Goal: Transaction & Acquisition: Purchase product/service

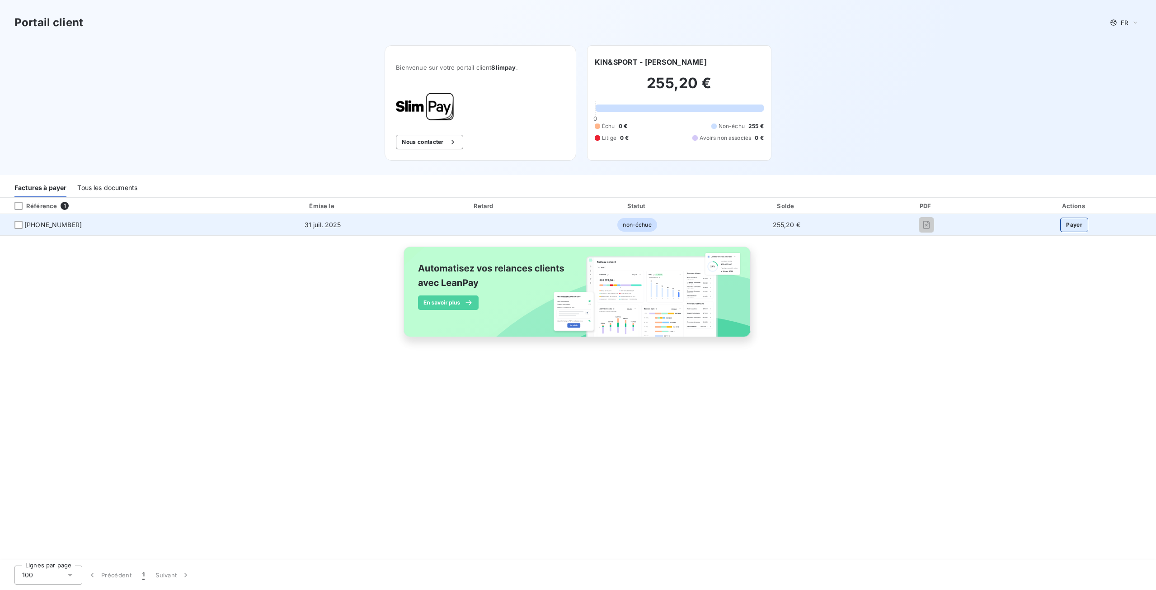
click at [1078, 223] on button "Payer" at bounding box center [1075, 224] width 28 height 14
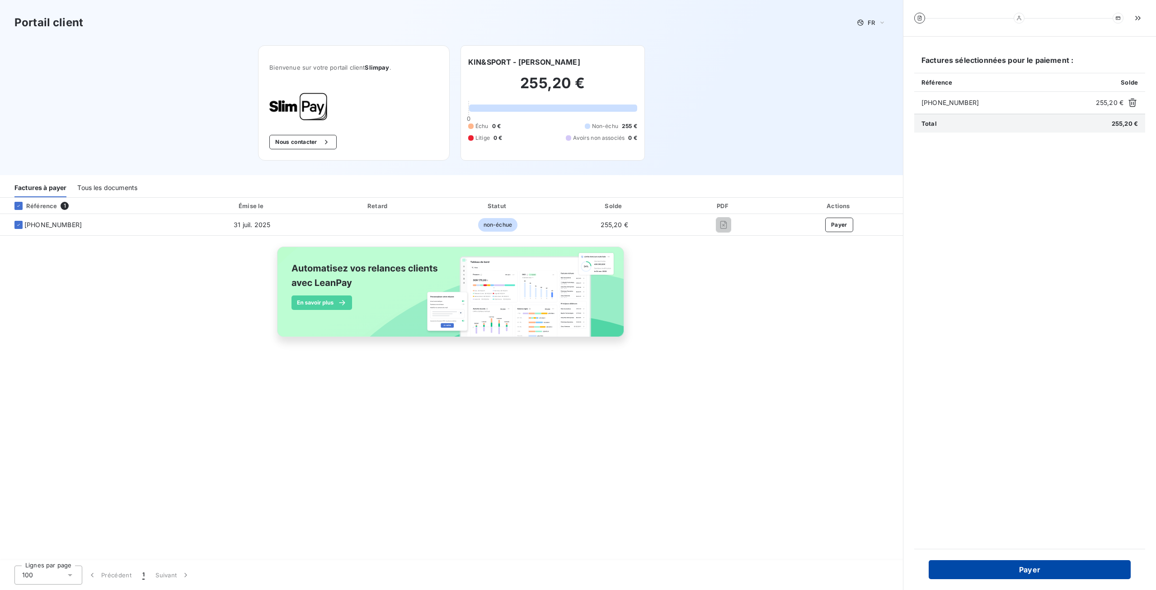
click at [1025, 572] on button "Payer" at bounding box center [1030, 569] width 202 height 19
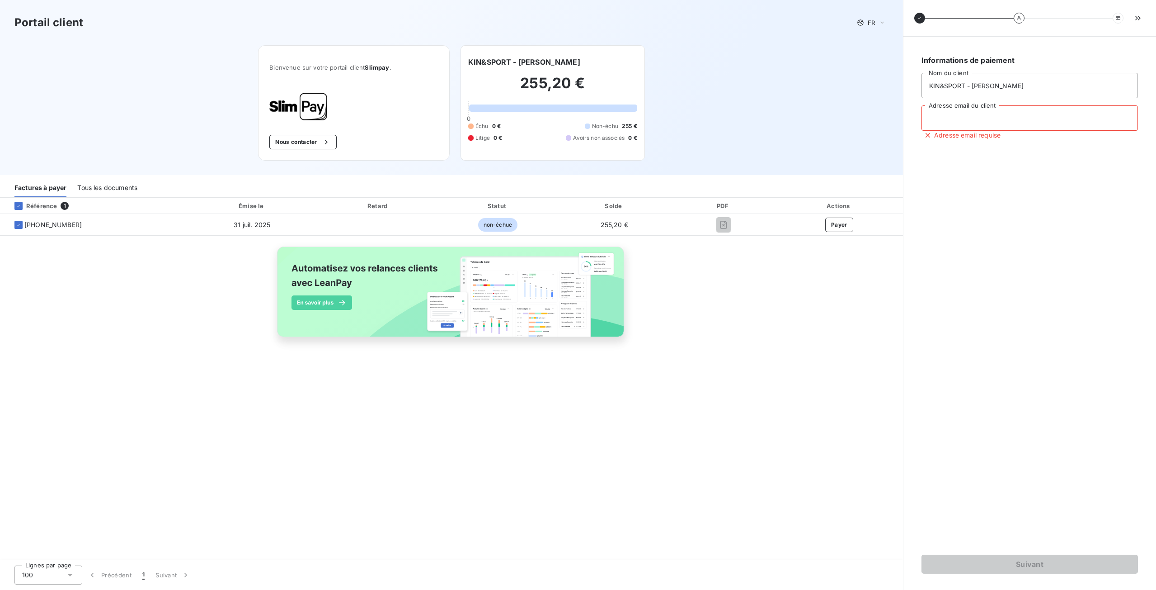
click at [949, 125] on input "Adresse email du client" at bounding box center [1030, 117] width 217 height 25
type input "[EMAIL_ADDRESS][DOMAIN_NAME]"
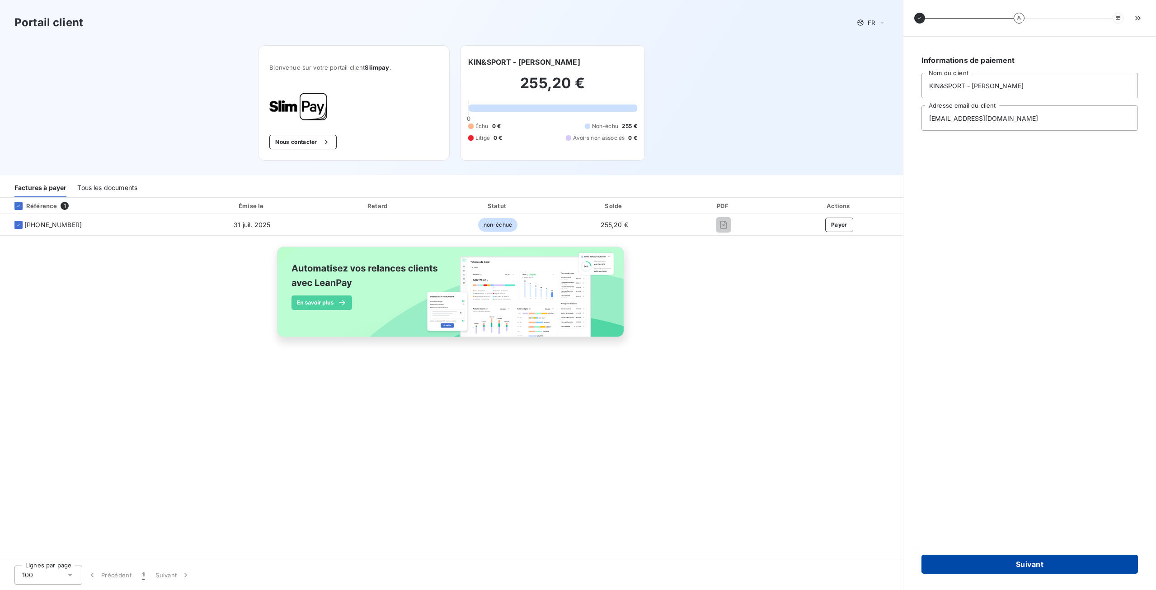
click at [1057, 570] on button "Suivant" at bounding box center [1030, 563] width 217 height 19
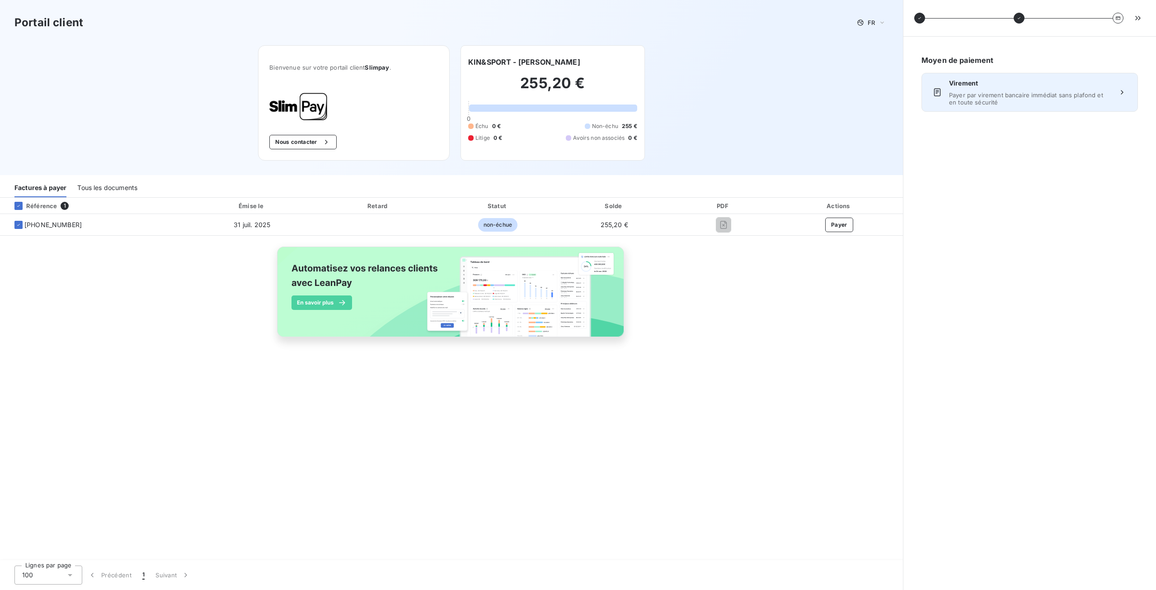
click at [1034, 94] on span "Payer par virement bancaire immédiat sans plafond et en toute sécurité" at bounding box center [1029, 98] width 161 height 14
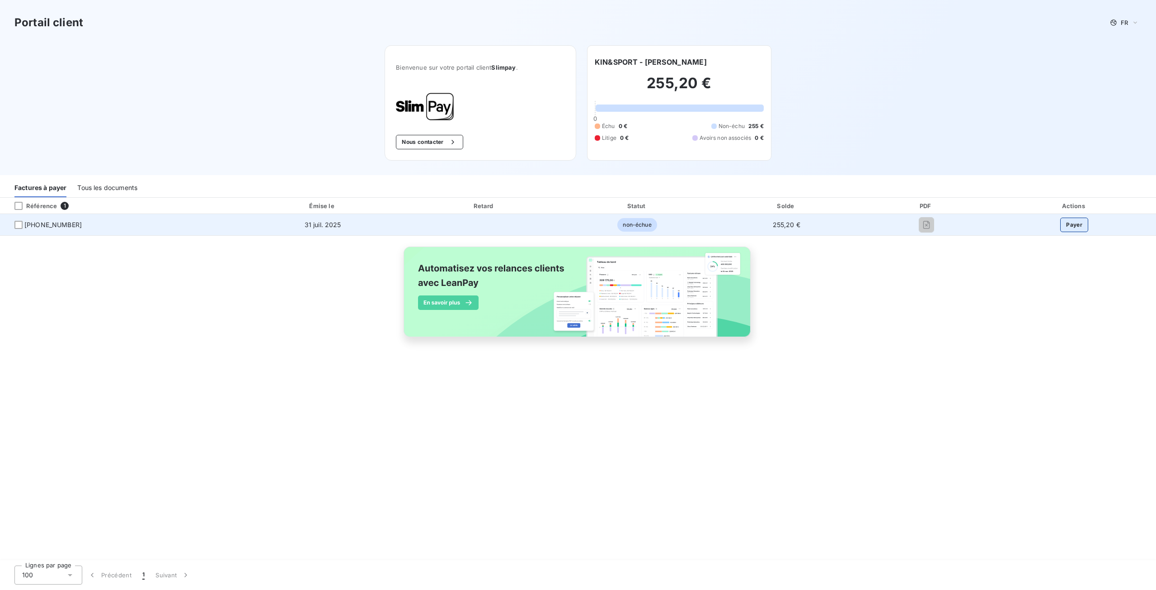
click at [1074, 228] on button "Payer" at bounding box center [1075, 224] width 28 height 14
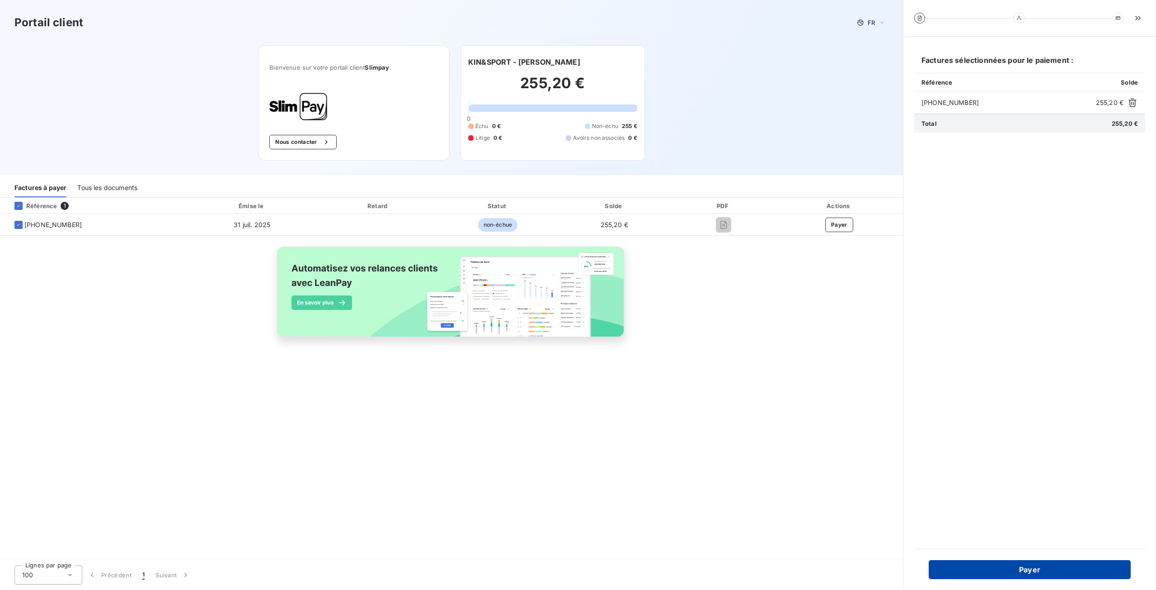
click at [1038, 569] on button "Payer" at bounding box center [1030, 569] width 202 height 19
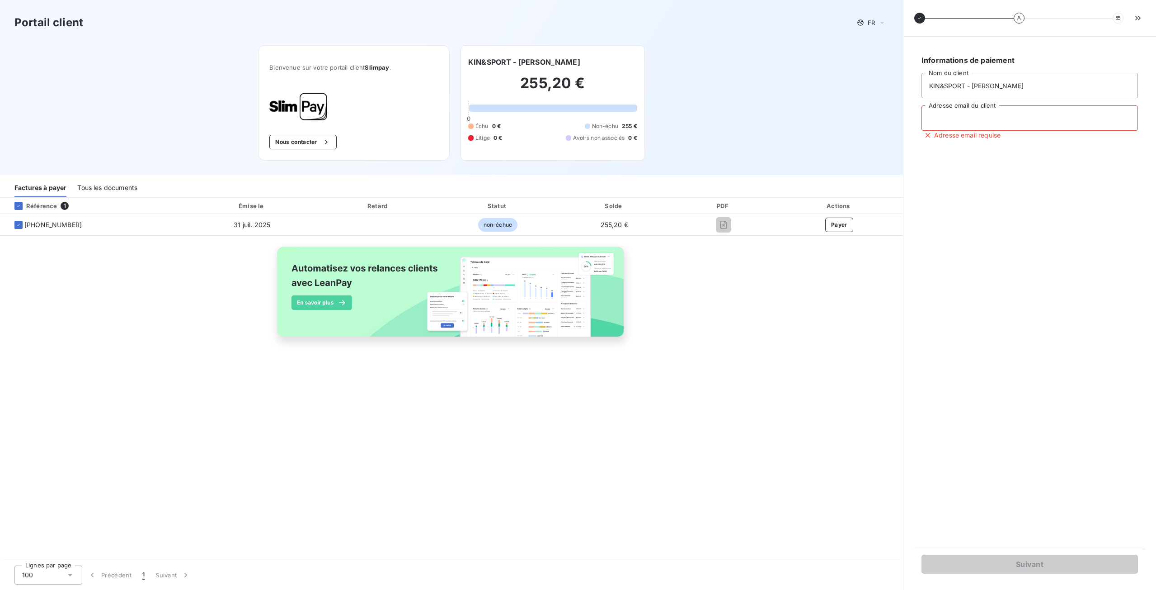
click at [1034, 116] on input "Adresse email du client" at bounding box center [1030, 117] width 217 height 25
type input "[EMAIL_ADDRESS][DOMAIN_NAME]"
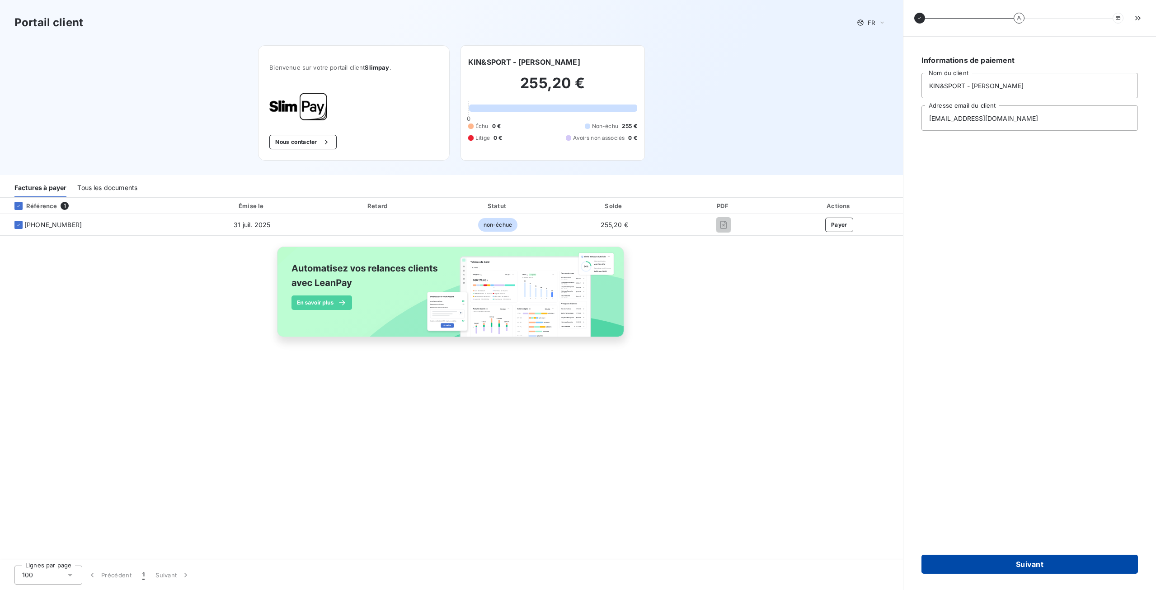
click at [1028, 565] on button "Suivant" at bounding box center [1030, 563] width 217 height 19
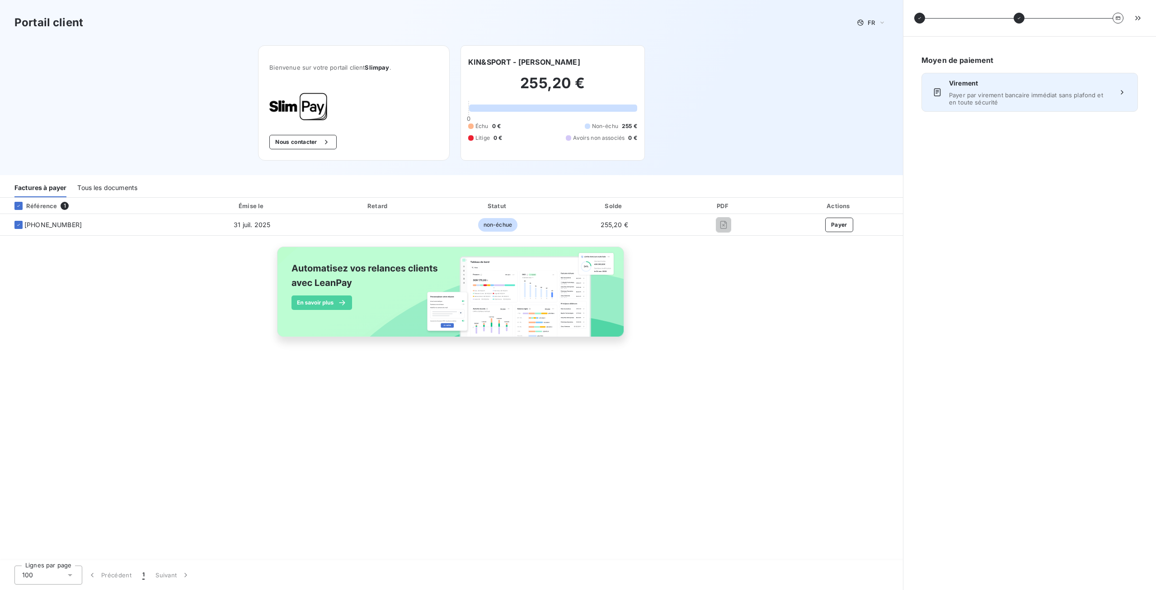
click at [987, 95] on span "Payer par virement bancaire immédiat sans plafond et en toute sécurité" at bounding box center [1029, 98] width 161 height 14
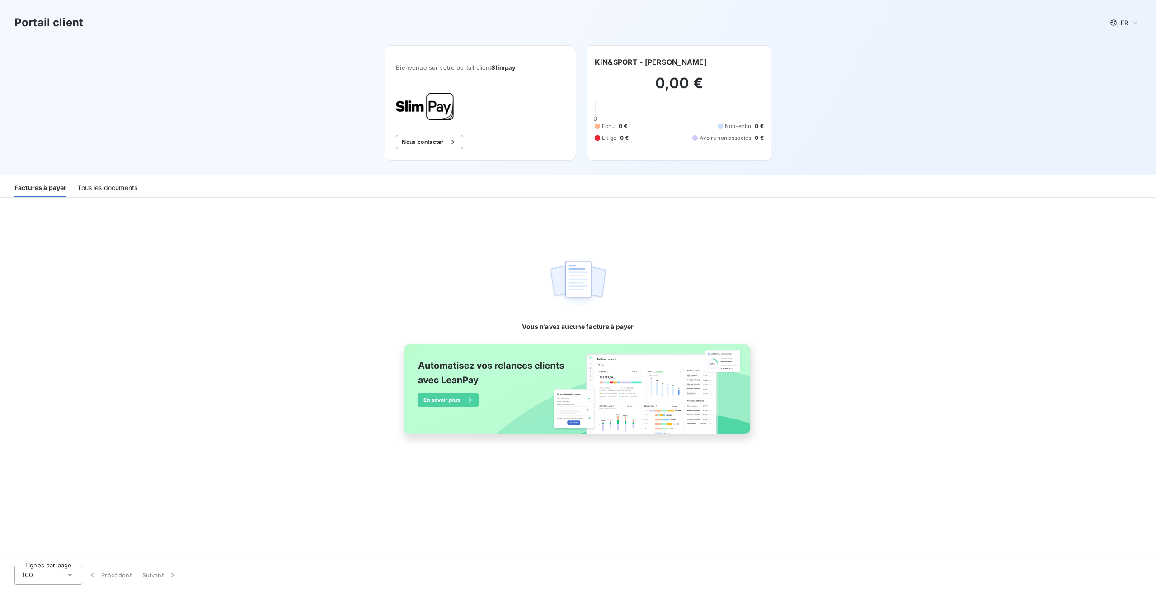
click at [715, 96] on h2 "0,00 €" at bounding box center [679, 87] width 169 height 27
click at [107, 191] on div "Tous les documents" at bounding box center [107, 187] width 60 height 19
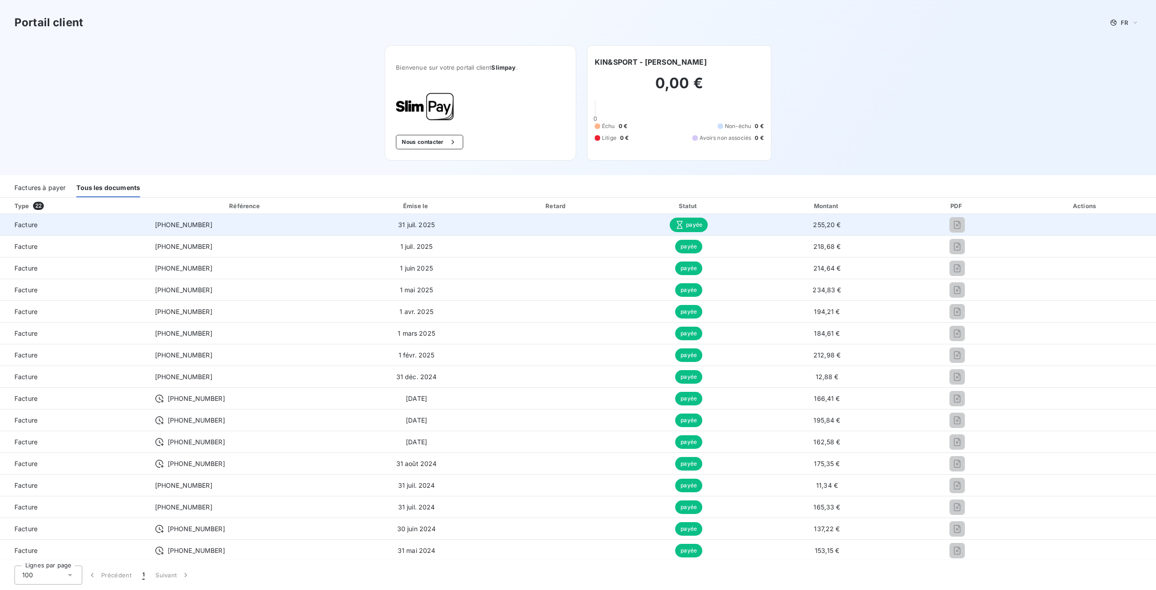
click at [29, 228] on span "Facture" at bounding box center [73, 224] width 133 height 9
click at [28, 225] on span "Facture" at bounding box center [73, 224] width 133 height 9
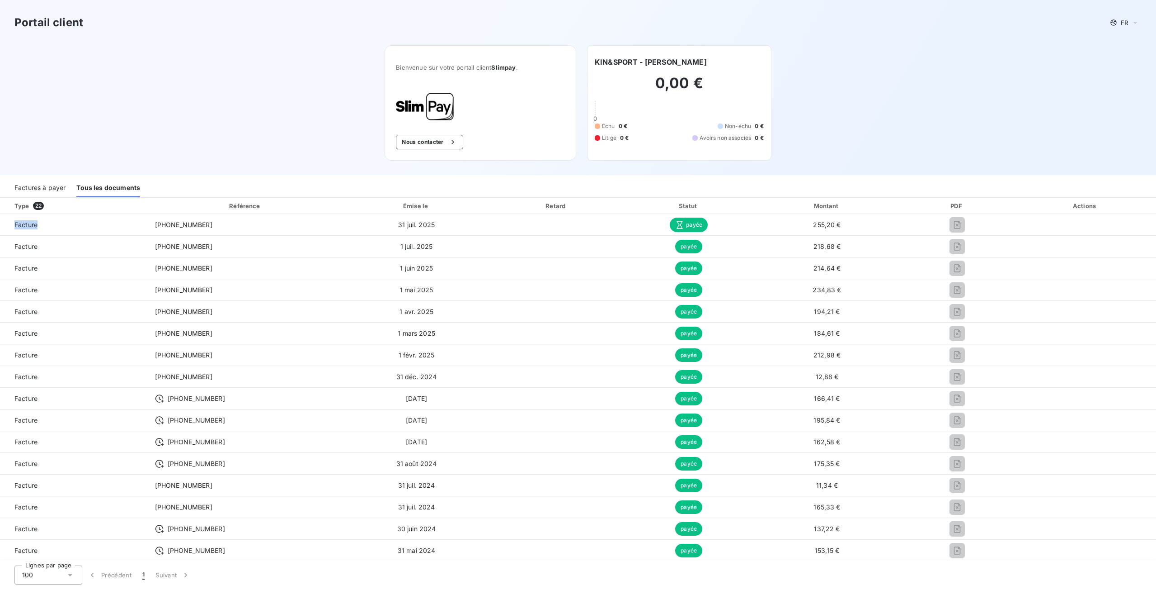
click at [57, 189] on div "Factures à payer" at bounding box center [39, 187] width 51 height 19
